Goal: Find contact information: Obtain details needed to contact an individual or organization

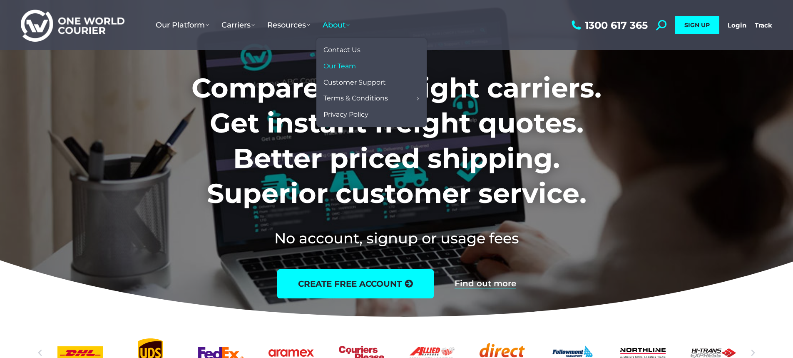
click at [340, 62] on span "Our Team" at bounding box center [339, 66] width 32 height 9
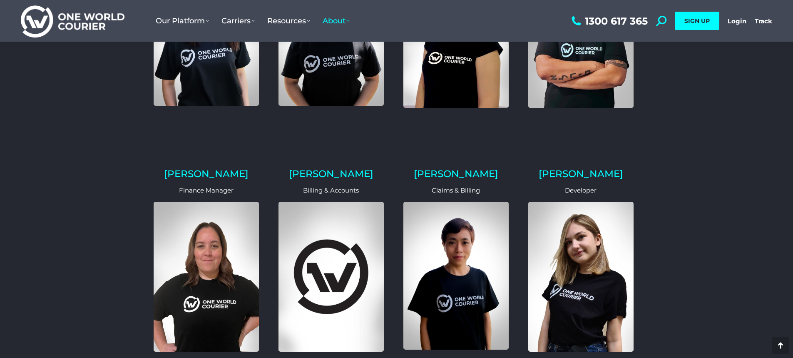
scroll to position [101, 0]
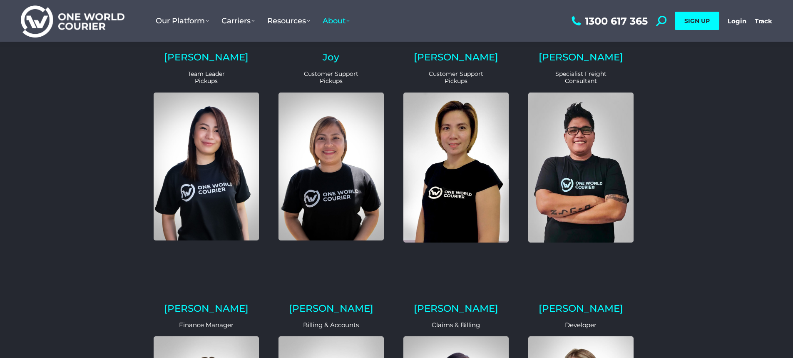
click at [224, 151] on img at bounding box center [206, 165] width 105 height 147
click at [610, 148] on img at bounding box center [580, 167] width 105 height 150
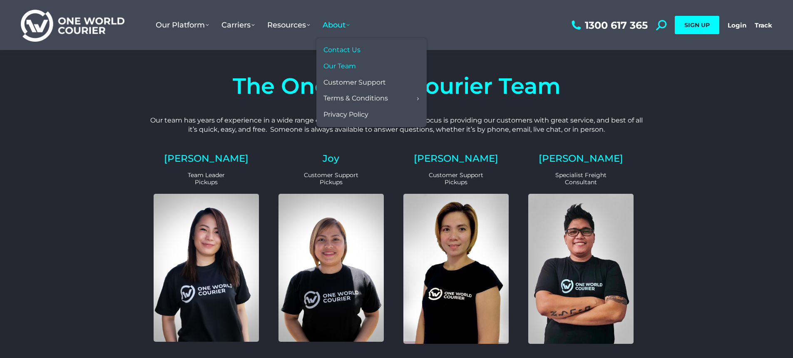
click at [345, 51] on span "Contact Us" at bounding box center [341, 50] width 37 height 9
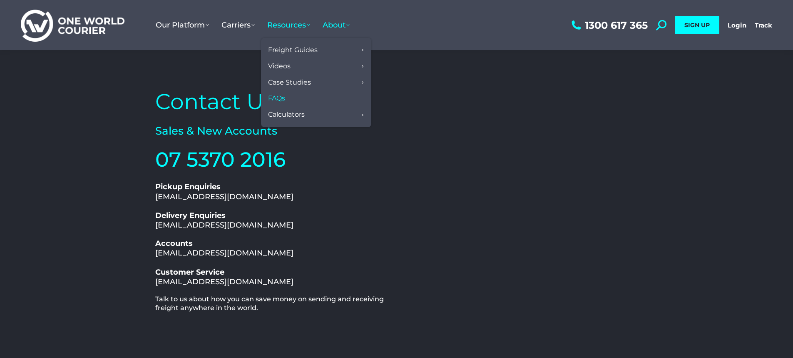
click at [284, 100] on span "FAQs" at bounding box center [276, 98] width 17 height 9
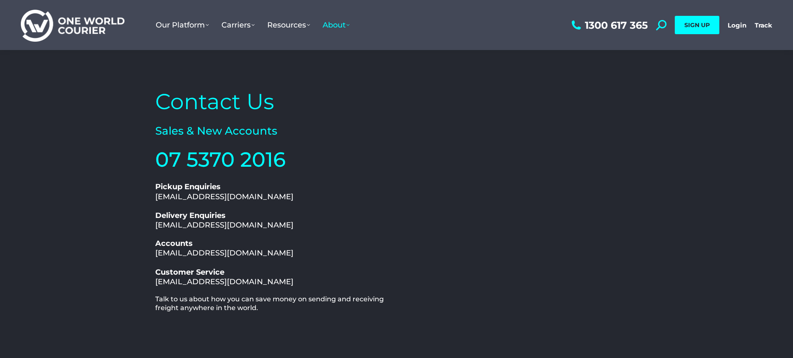
click at [79, 28] on img at bounding box center [73, 25] width 104 height 34
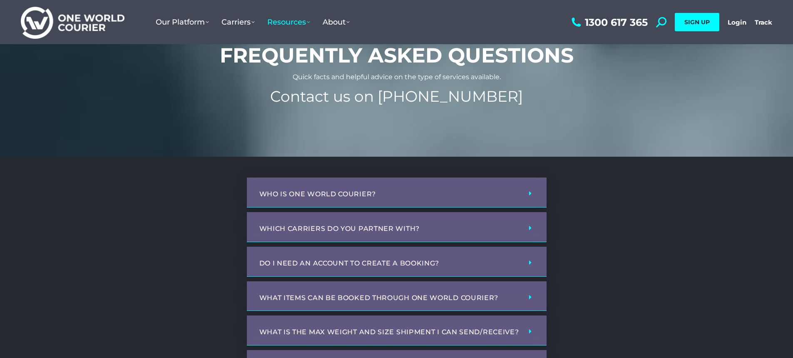
scroll to position [83, 0]
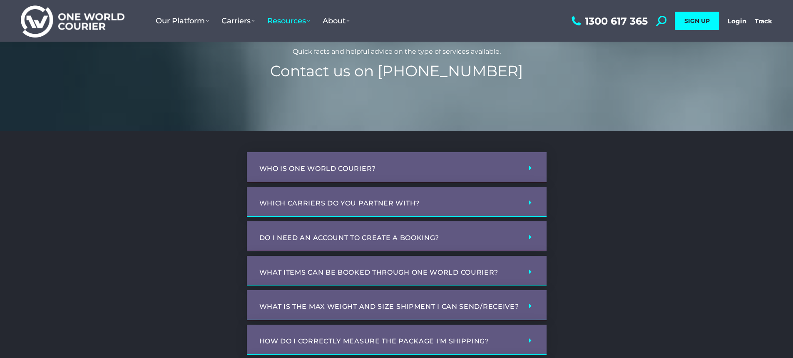
click at [403, 175] on div "Who is One World Courier?" at bounding box center [397, 167] width 300 height 30
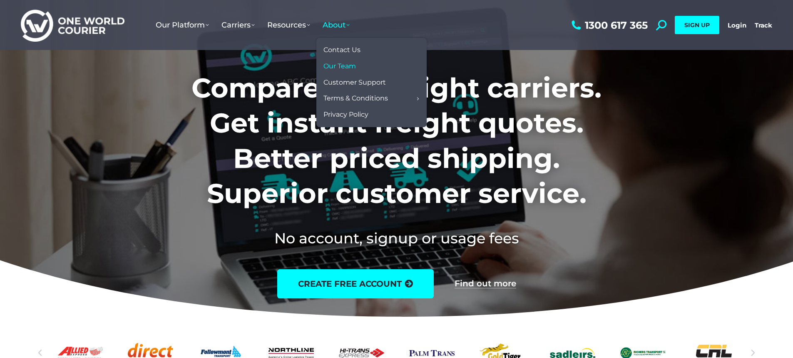
click at [338, 67] on span "Our Team" at bounding box center [339, 66] width 32 height 9
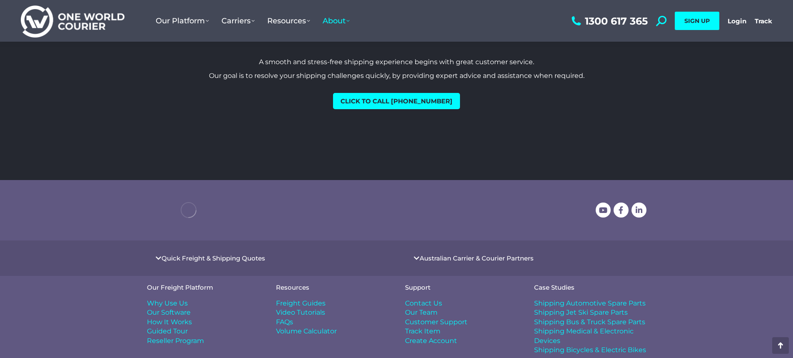
scroll to position [1041, 0]
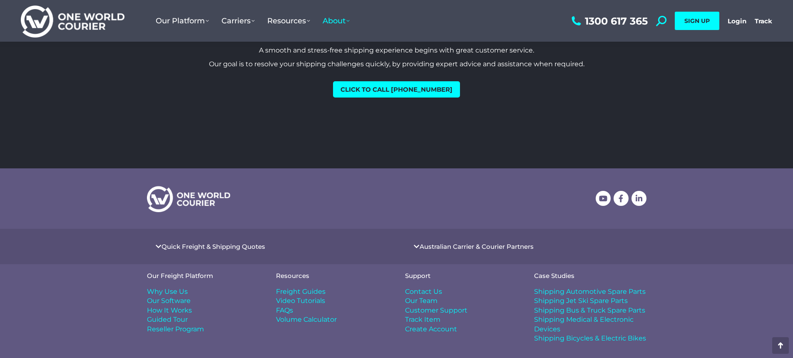
click at [160, 243] on icon at bounding box center [158, 246] width 6 height 6
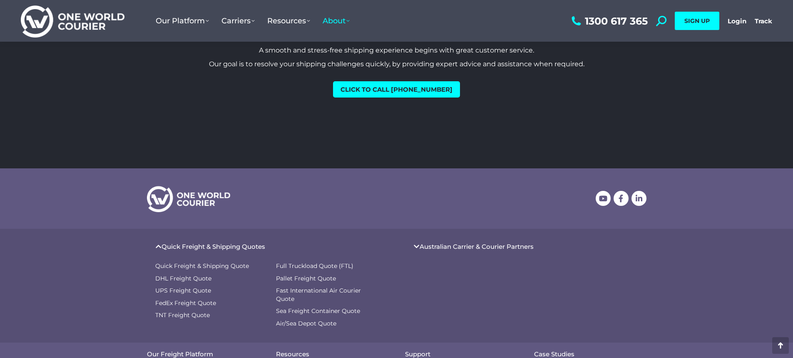
click at [416, 243] on icon at bounding box center [416, 246] width 6 height 6
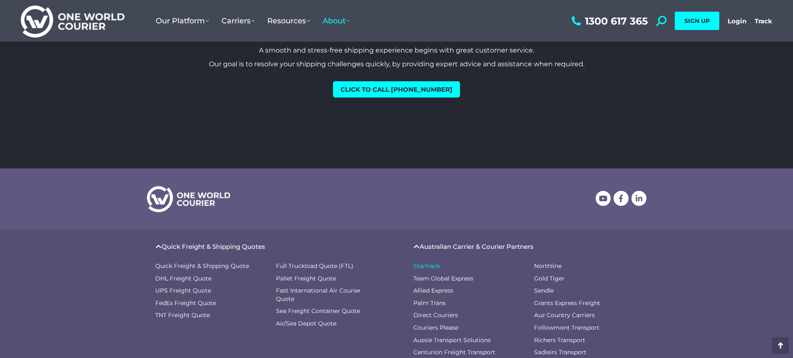
click at [425, 262] on span "Startrack" at bounding box center [426, 266] width 27 height 8
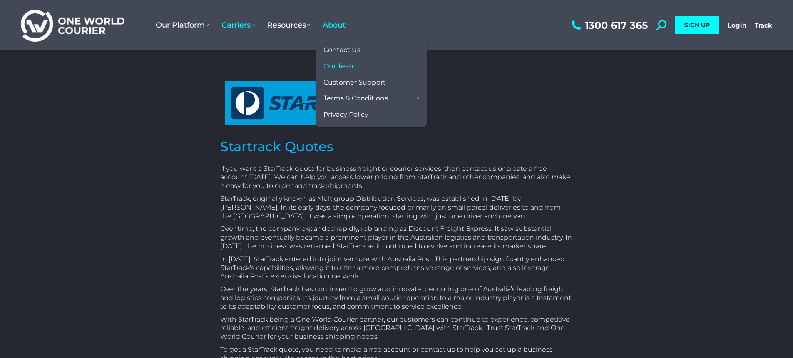
click at [342, 62] on span "Our Team" at bounding box center [339, 66] width 32 height 9
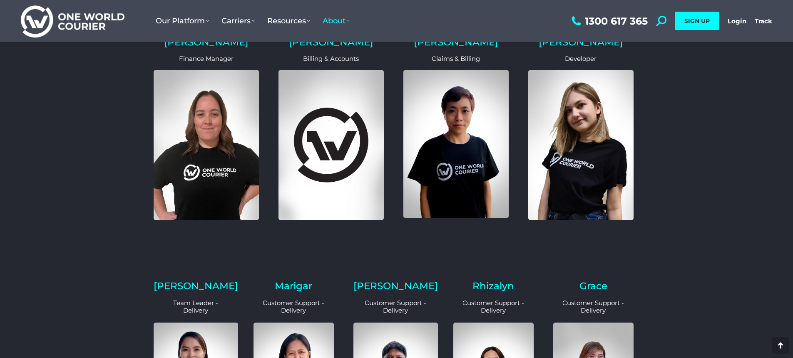
scroll to position [291, 0]
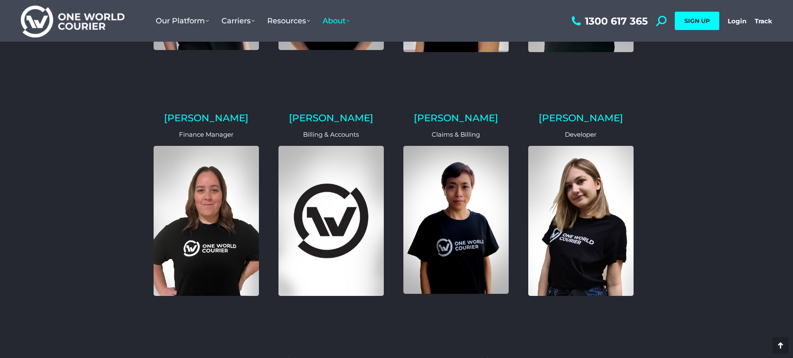
click at [108, 21] on img at bounding box center [73, 21] width 104 height 34
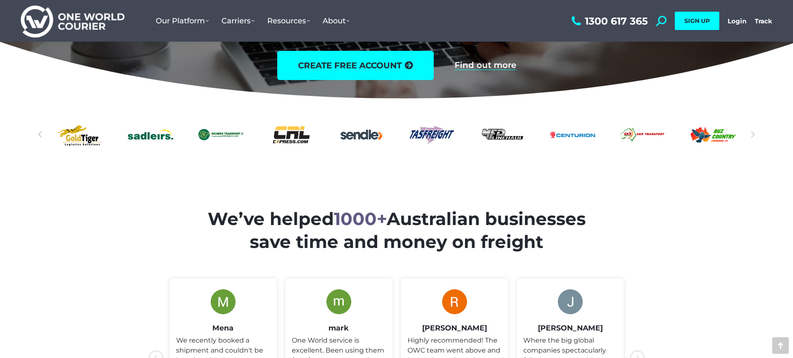
scroll to position [208, 0]
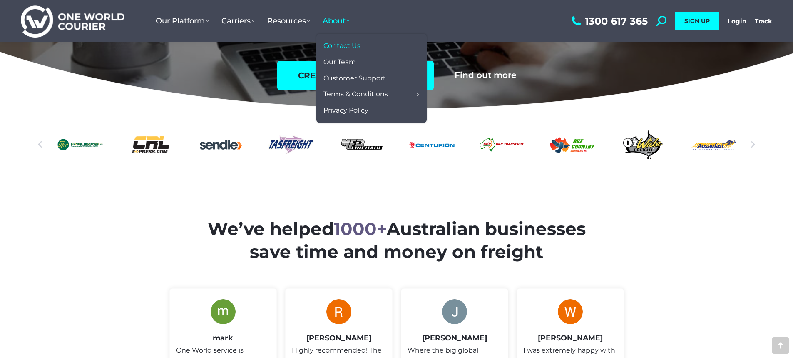
click at [353, 45] on span "Contact Us" at bounding box center [341, 46] width 37 height 9
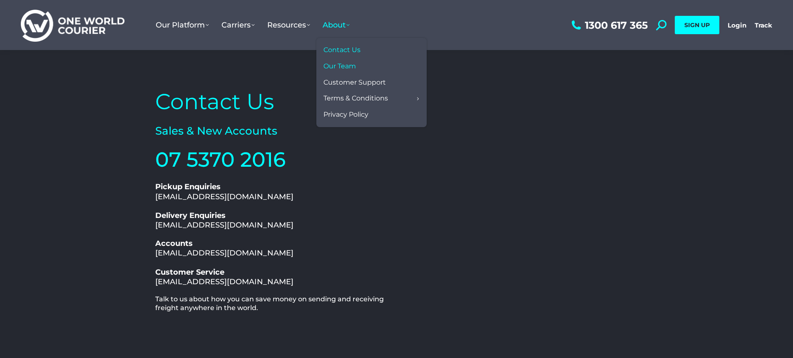
click at [339, 65] on span "Our Team" at bounding box center [339, 66] width 32 height 9
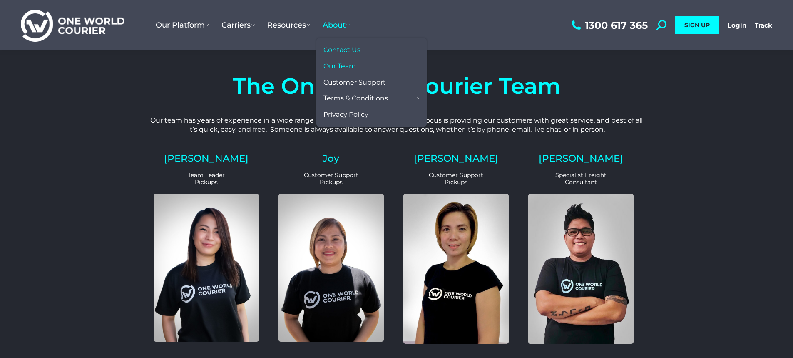
click at [341, 50] on span "Contact Us" at bounding box center [341, 50] width 37 height 9
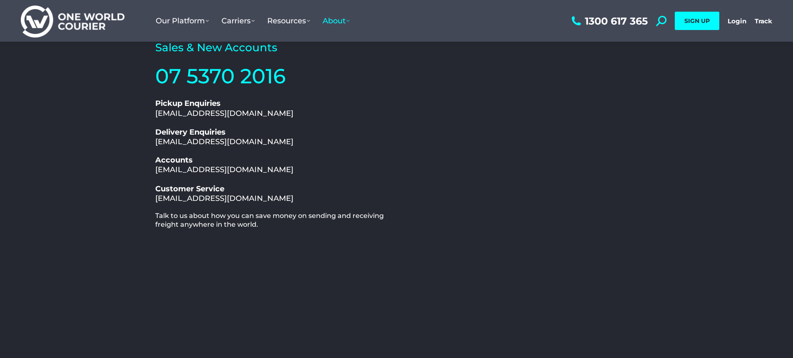
scroll to position [42, 0]
